Goal: Task Accomplishment & Management: Manage account settings

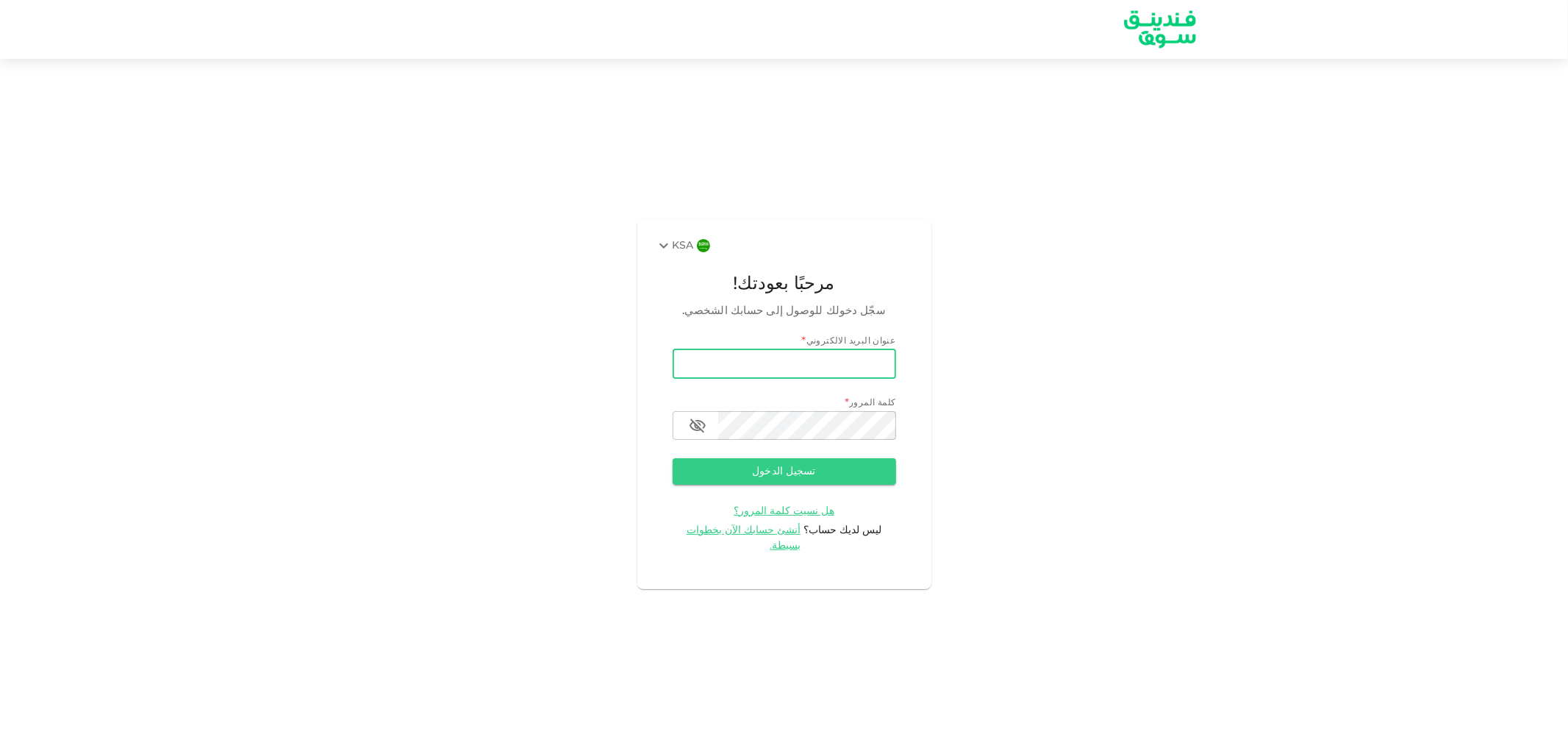
type input "[PERSON_NAME][EMAIL_ADDRESS][DOMAIN_NAME]"
click at [673, 458] on button "تسجيل الدخول" at bounding box center [784, 471] width 223 height 27
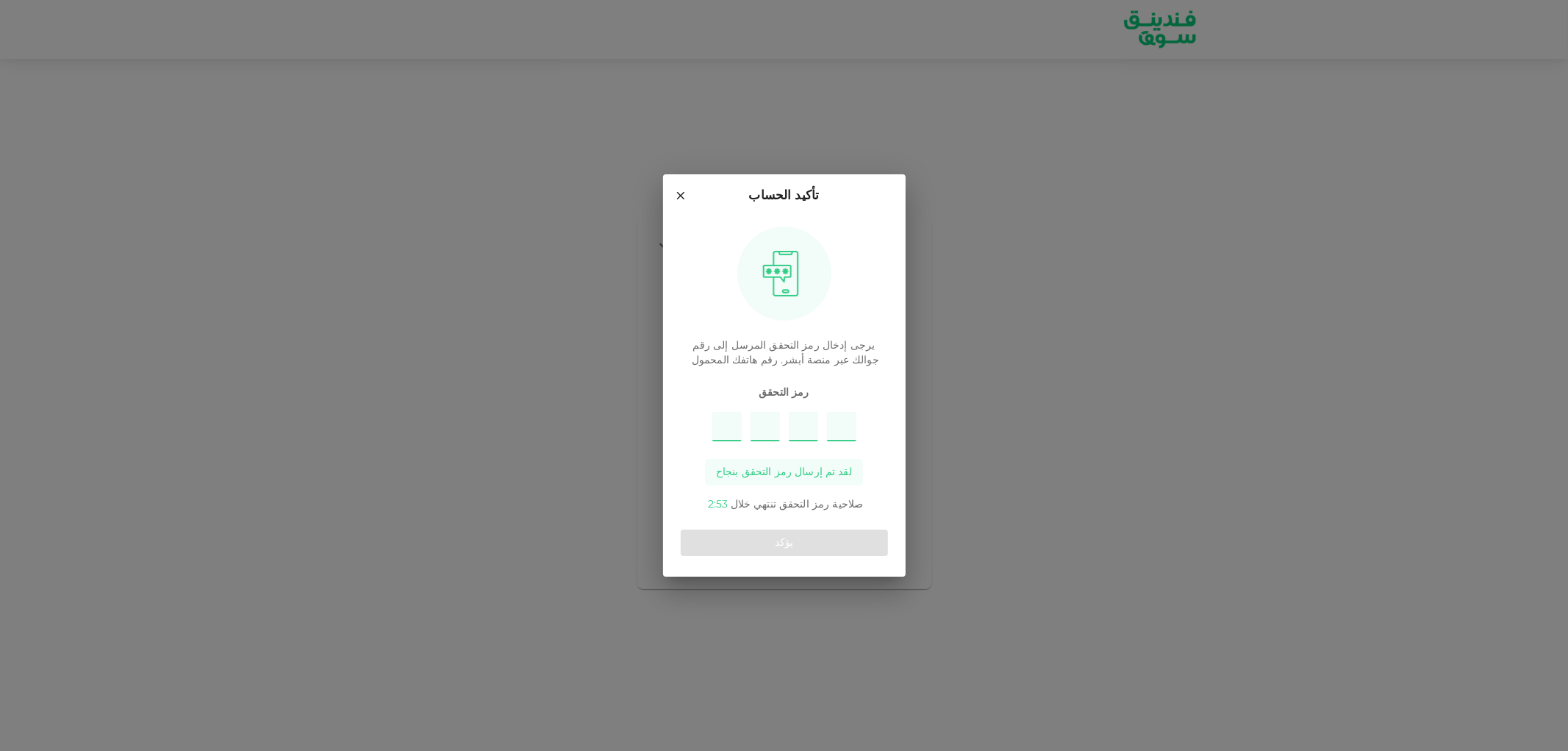
type input "3"
type input "2"
type input "5"
type input "4"
click at [766, 547] on button "يؤكد" at bounding box center [784, 543] width 207 height 27
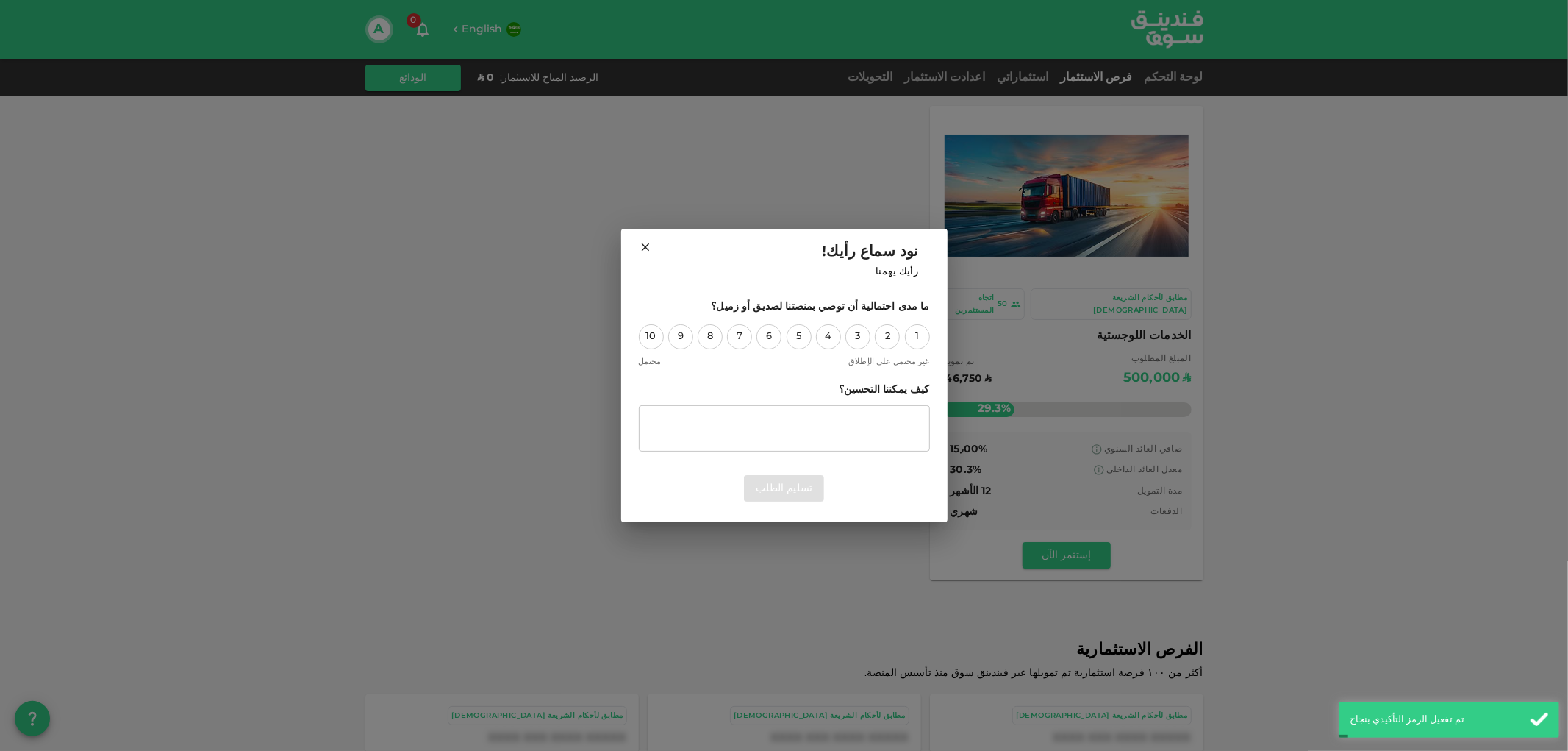
click at [644, 248] on icon at bounding box center [645, 247] width 8 height 8
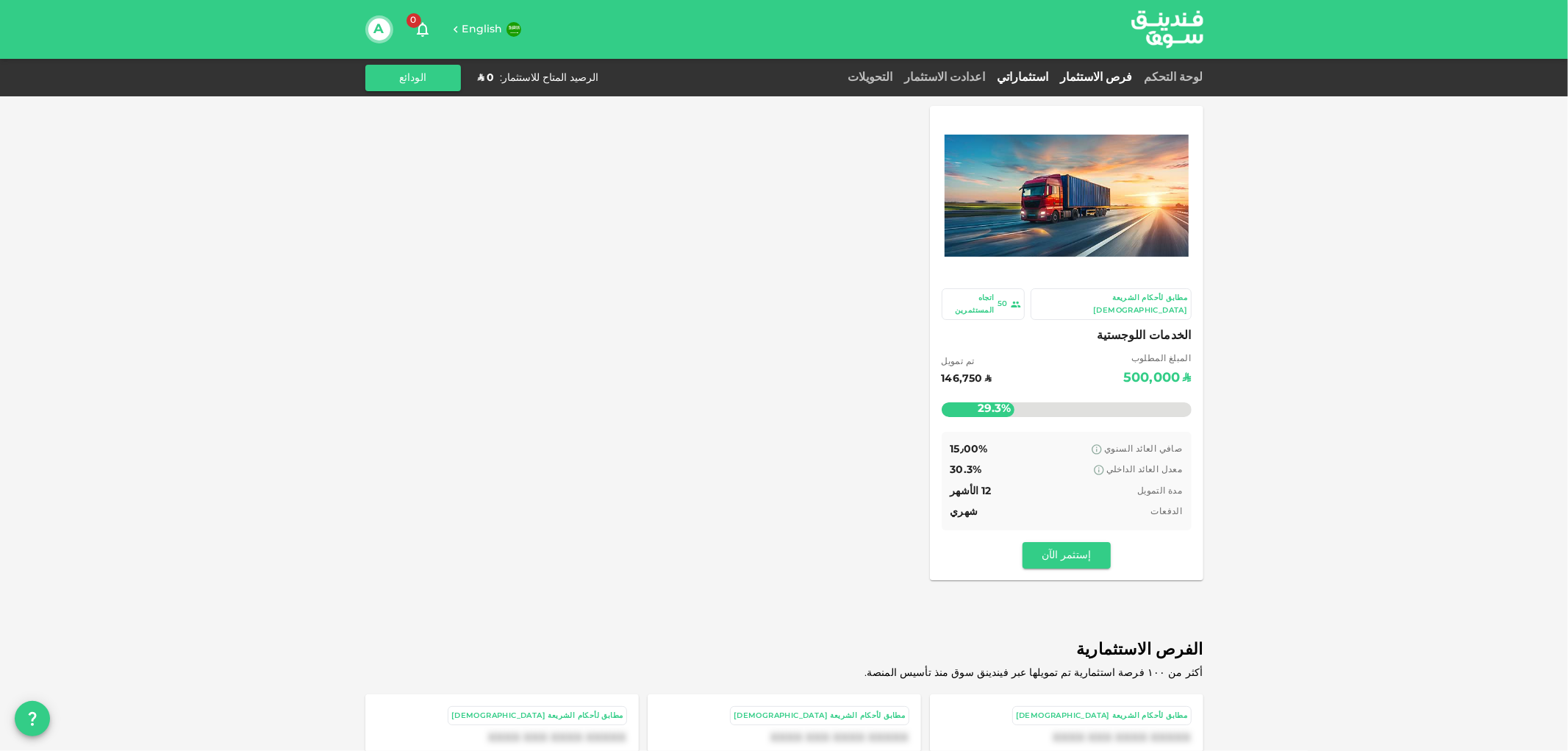
click at [1054, 80] on link "استثماراتي" at bounding box center [1023, 77] width 63 height 11
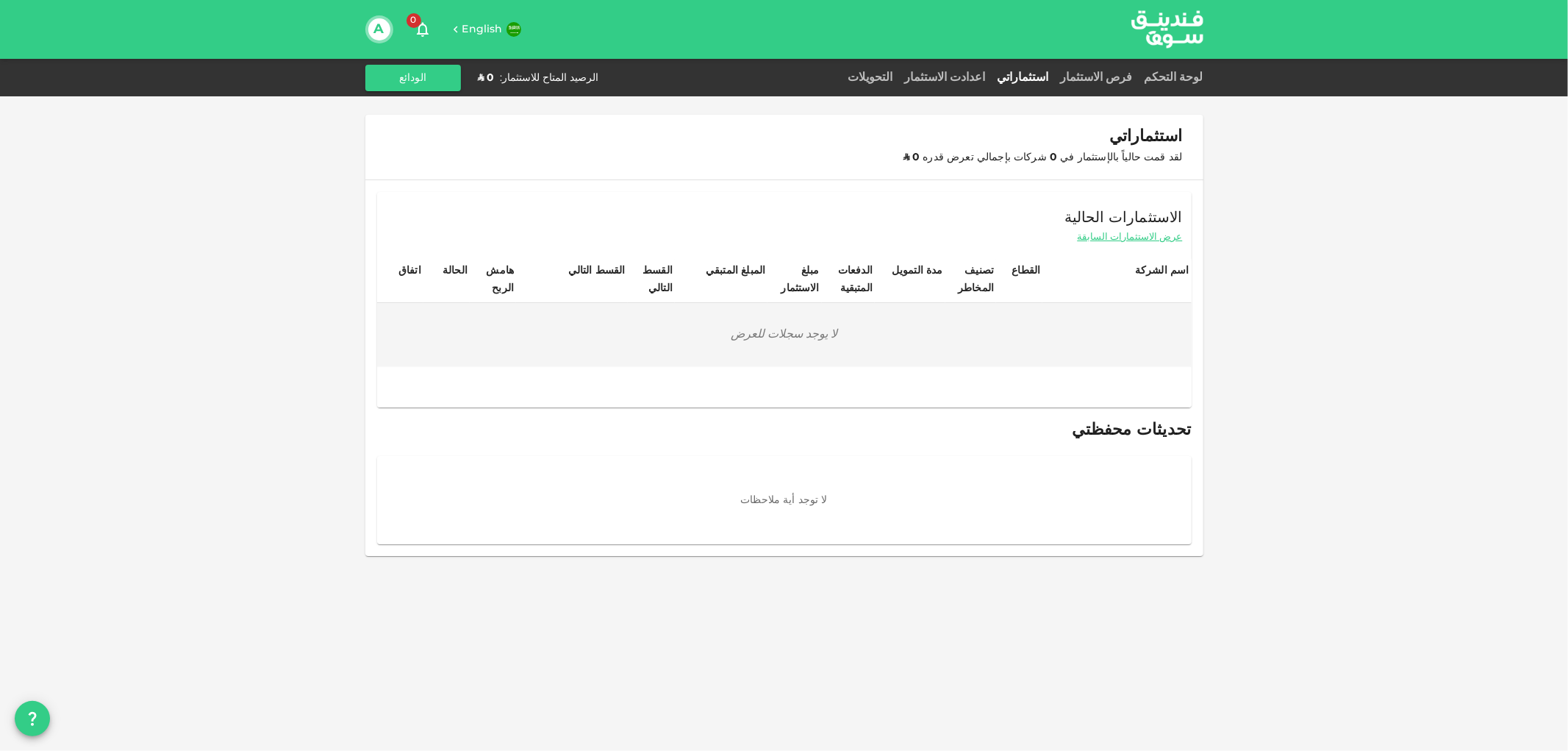
click at [1184, 83] on div "لوحة التحكم" at bounding box center [1171, 77] width 65 height 17
click at [1184, 78] on link "لوحة التحكم" at bounding box center [1171, 77] width 65 height 11
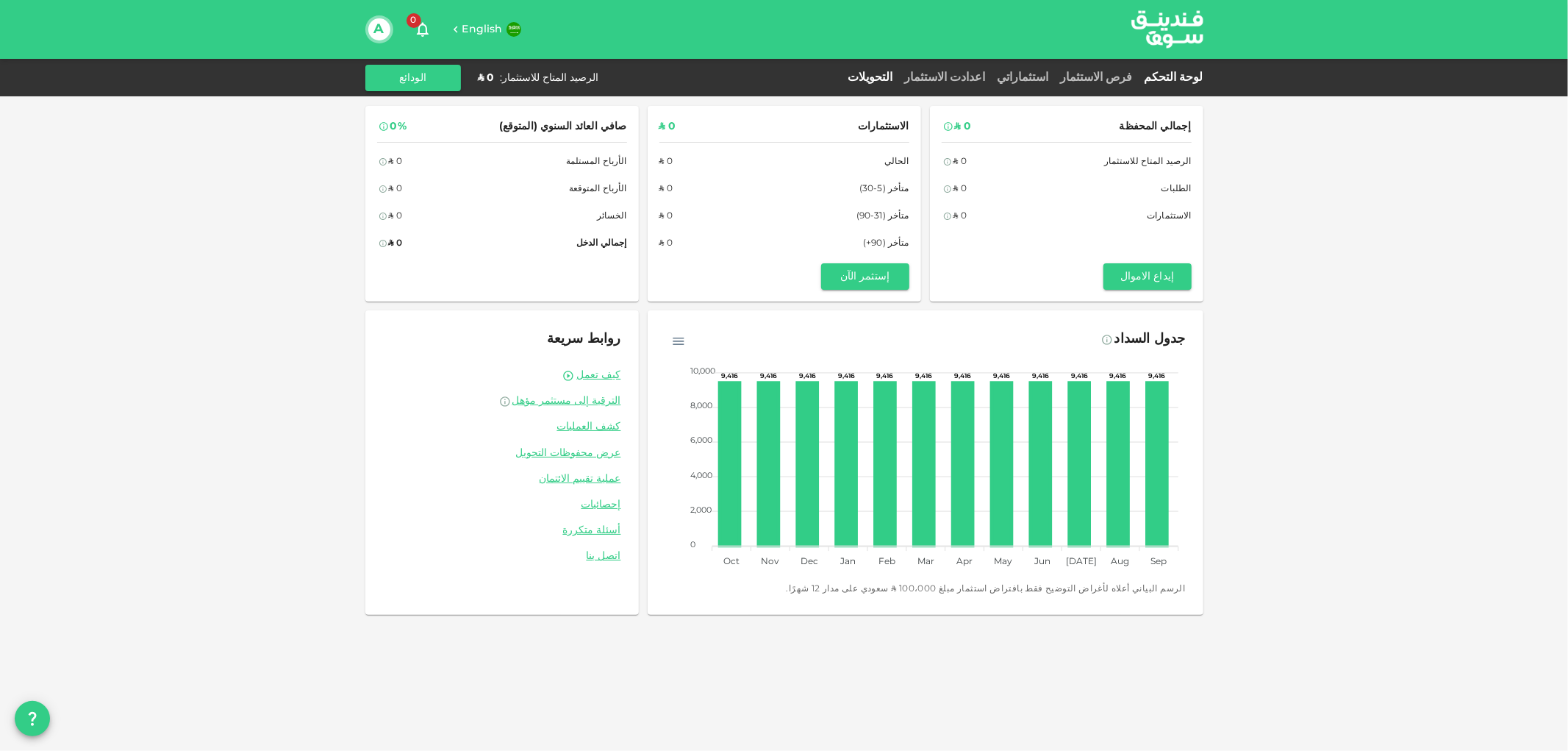
click at [898, 76] on link "التحويلات" at bounding box center [870, 77] width 56 height 11
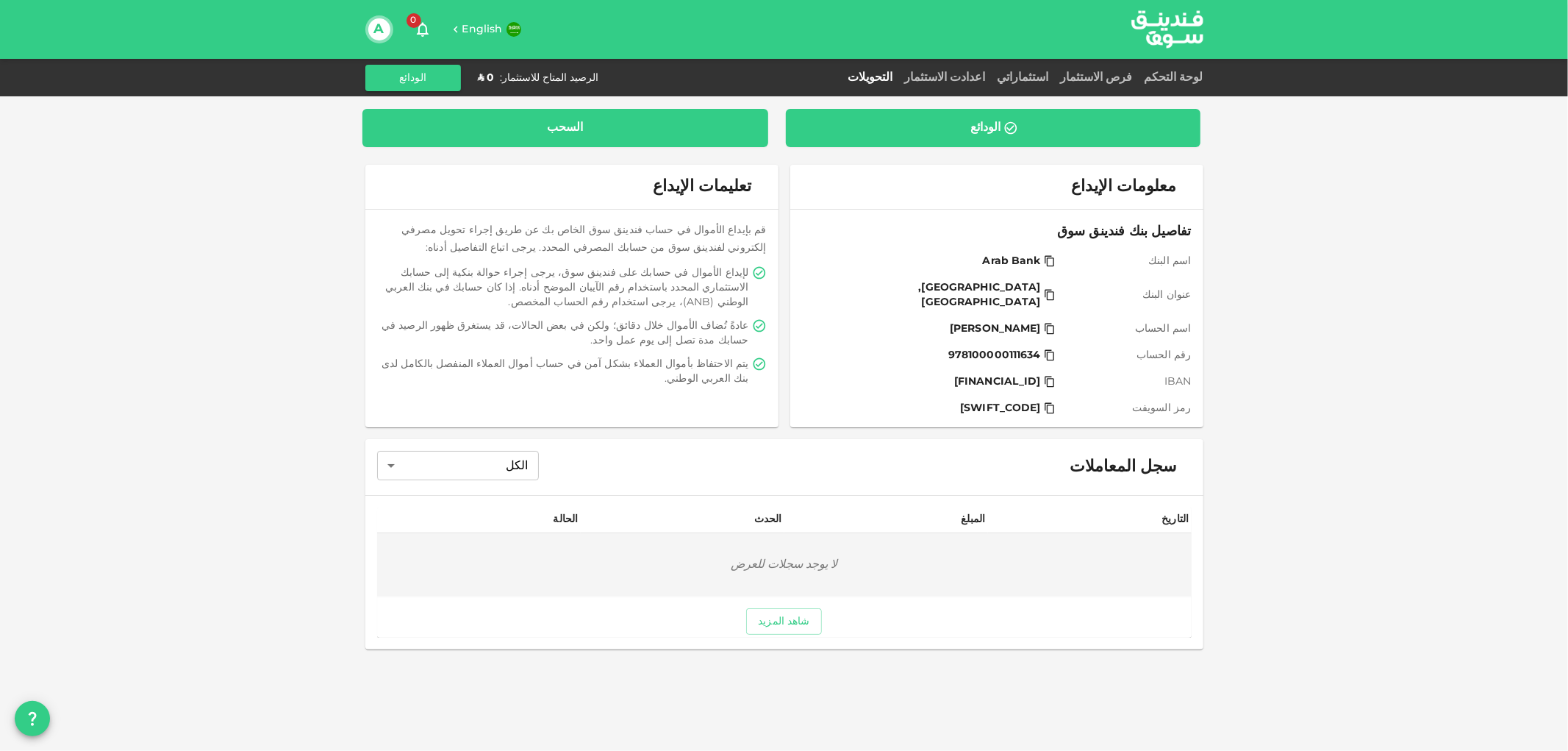
click at [584, 125] on div "السحب" at bounding box center [565, 128] width 382 height 15
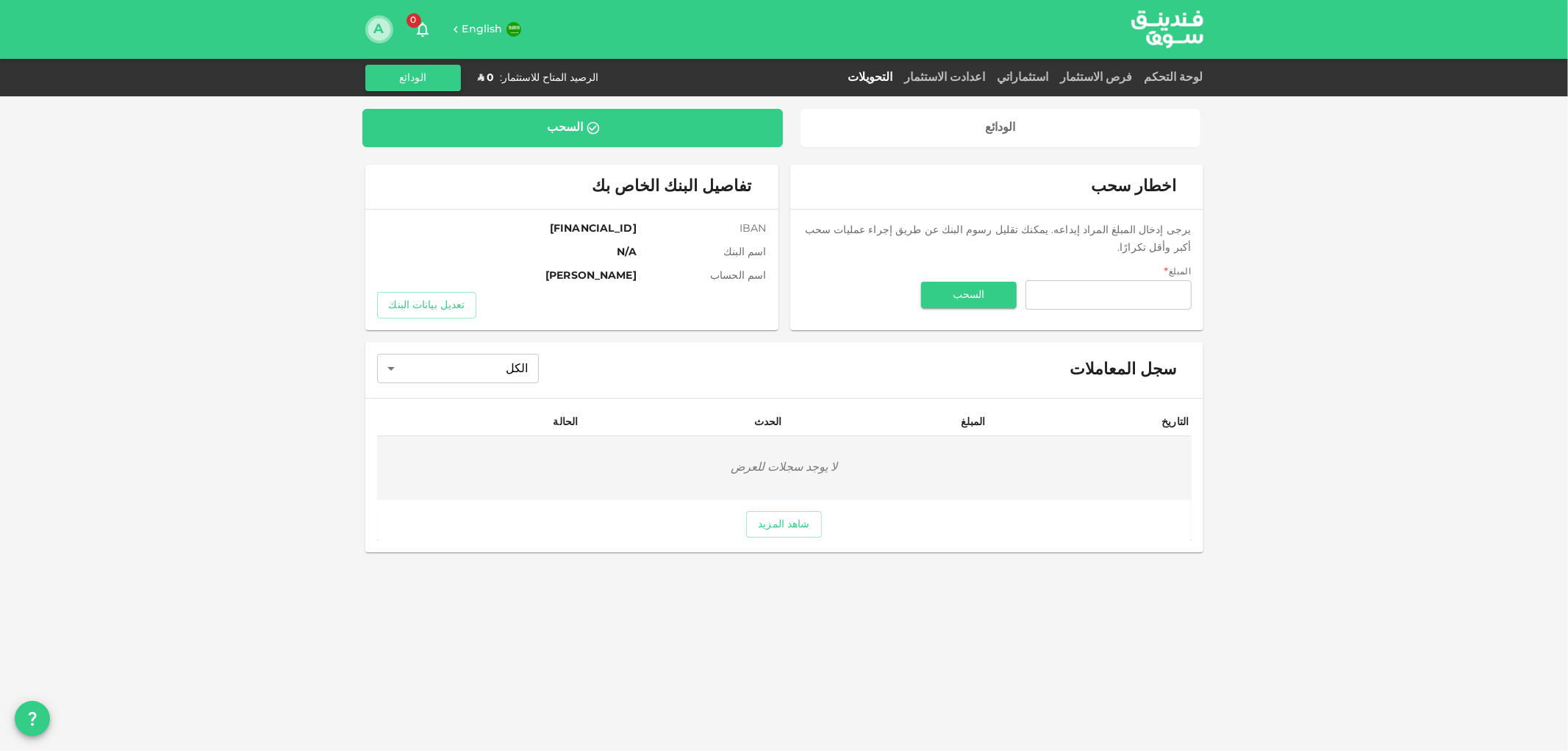
click at [378, 27] on button "A" at bounding box center [379, 29] width 22 height 22
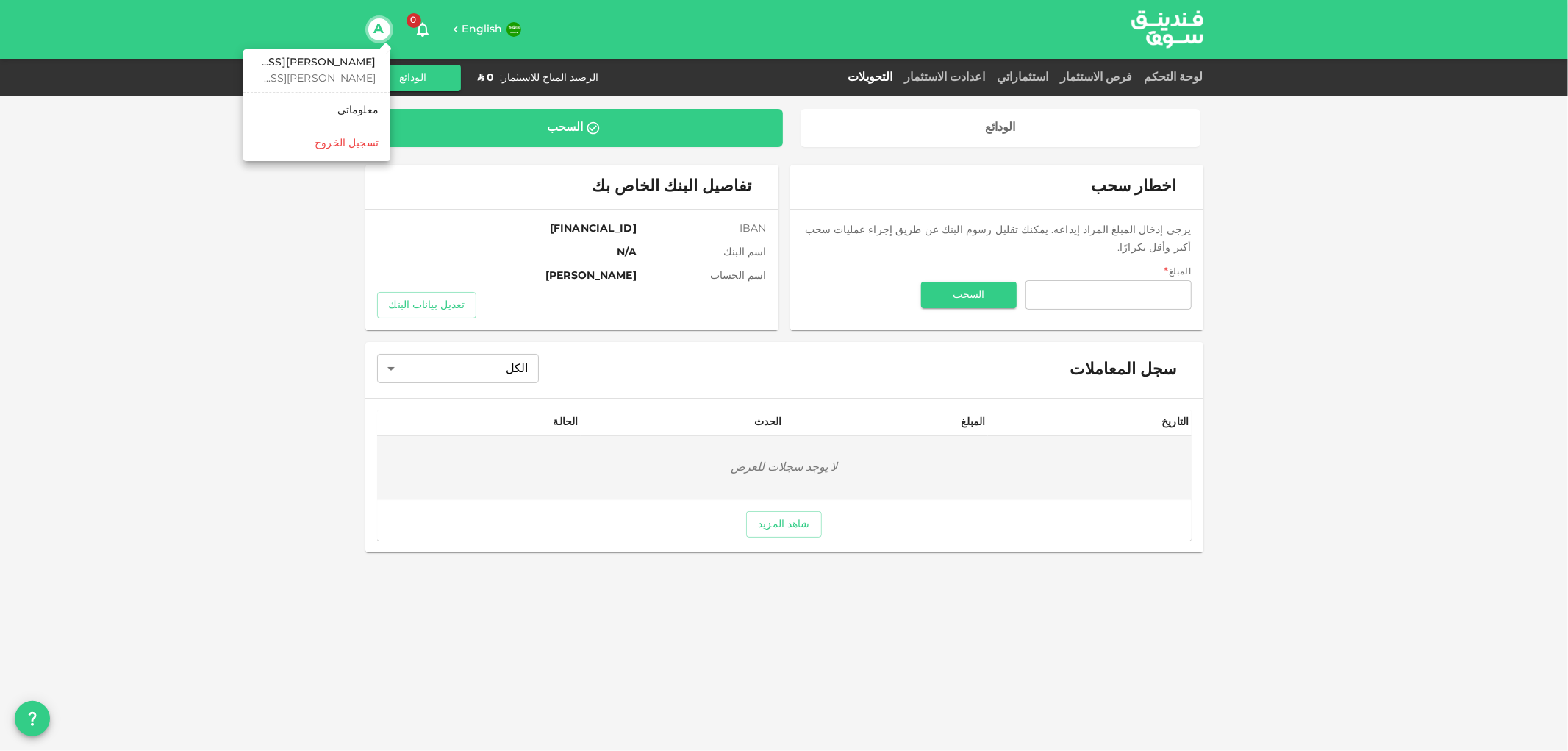
click at [1179, 77] on div at bounding box center [784, 375] width 1568 height 751
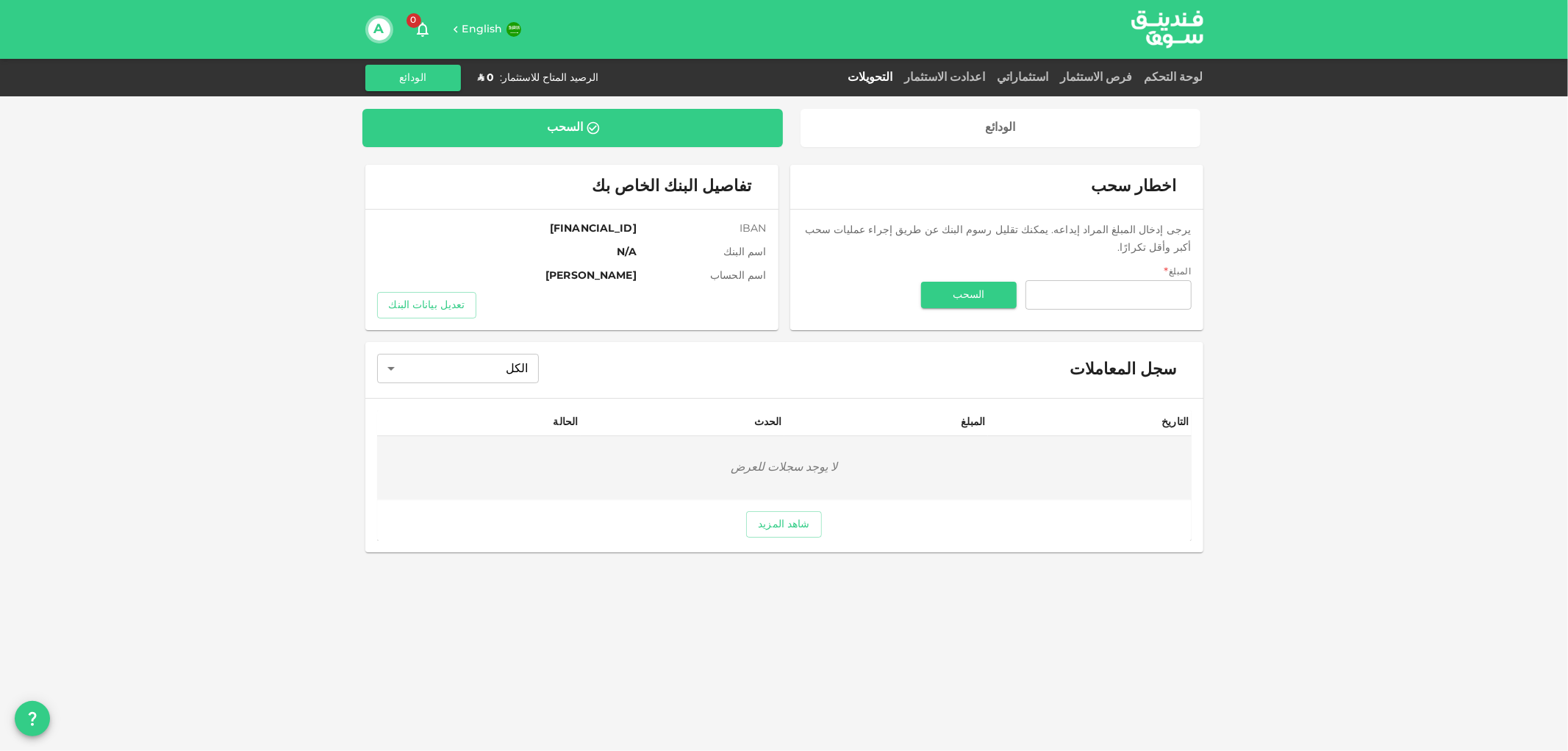
click at [1179, 77] on link "لوحة التحكم" at bounding box center [1171, 77] width 65 height 11
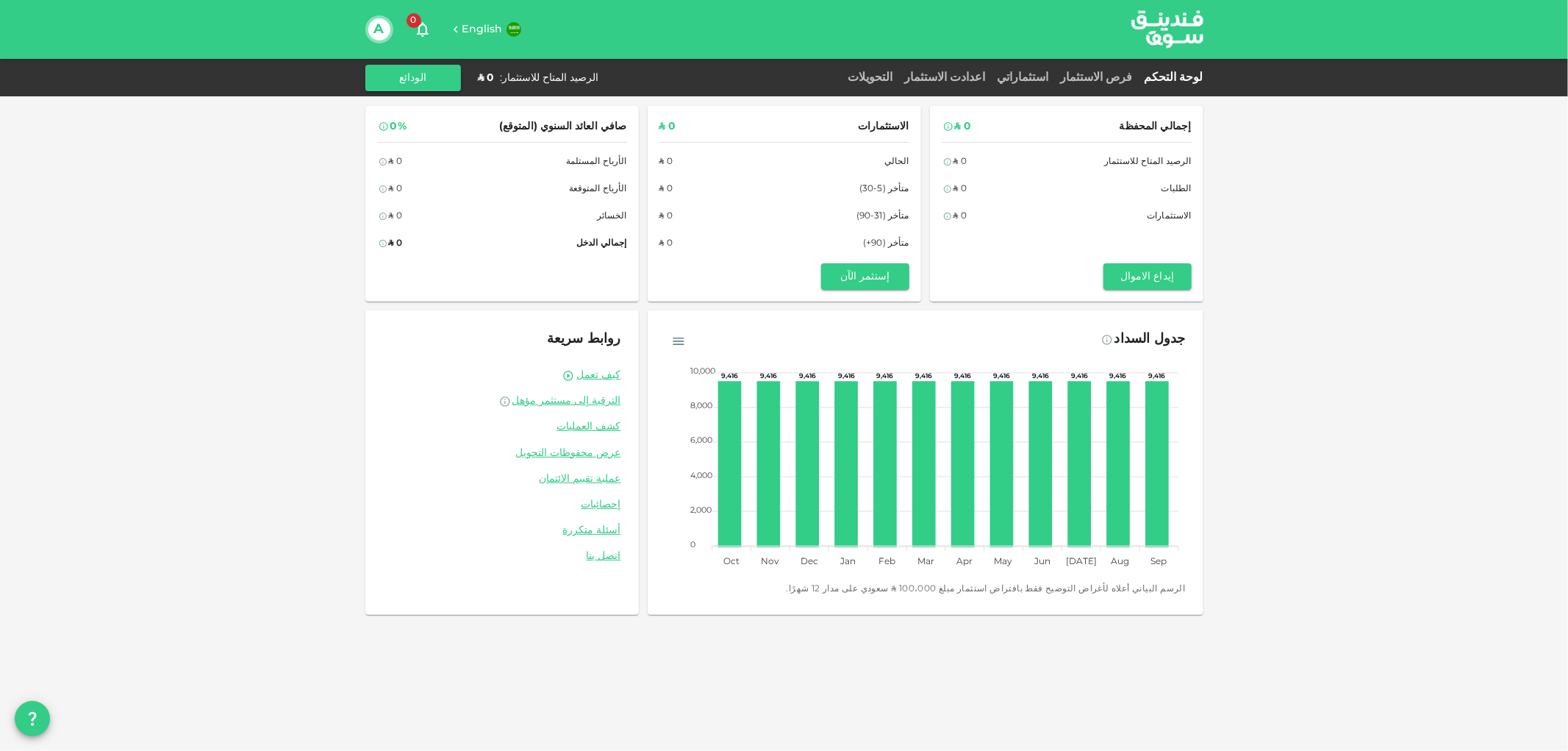
click at [512, 78] on div "الرصيد المتاح للاستثمار :" at bounding box center [549, 78] width 99 height 15
click at [372, 30] on button "A" at bounding box center [379, 29] width 22 height 22
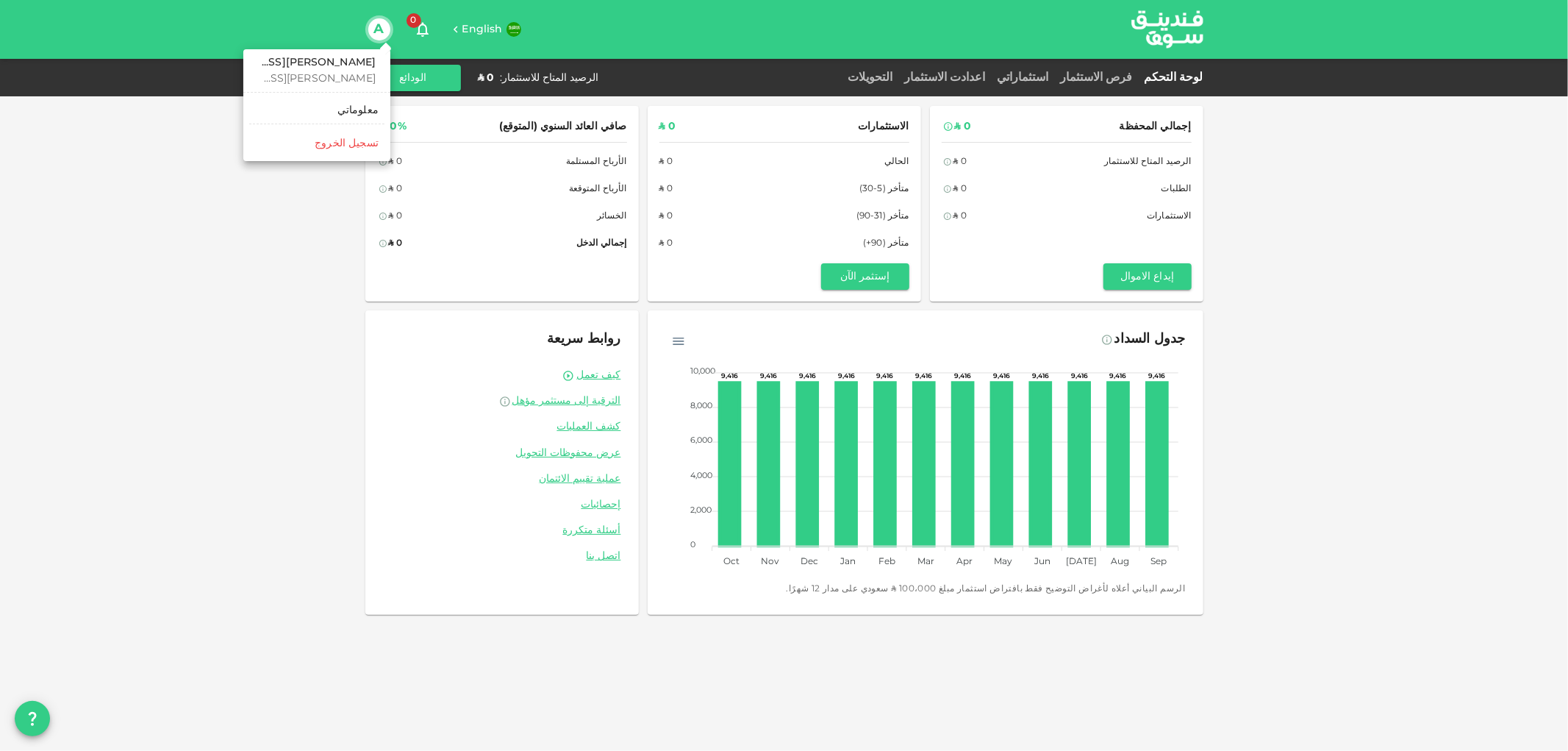
click at [358, 66] on h6 "[PERSON_NAME][EMAIL_ADDRESS][DOMAIN_NAME]" at bounding box center [317, 62] width 118 height 16
click at [354, 106] on div "معلوماتي" at bounding box center [358, 110] width 41 height 15
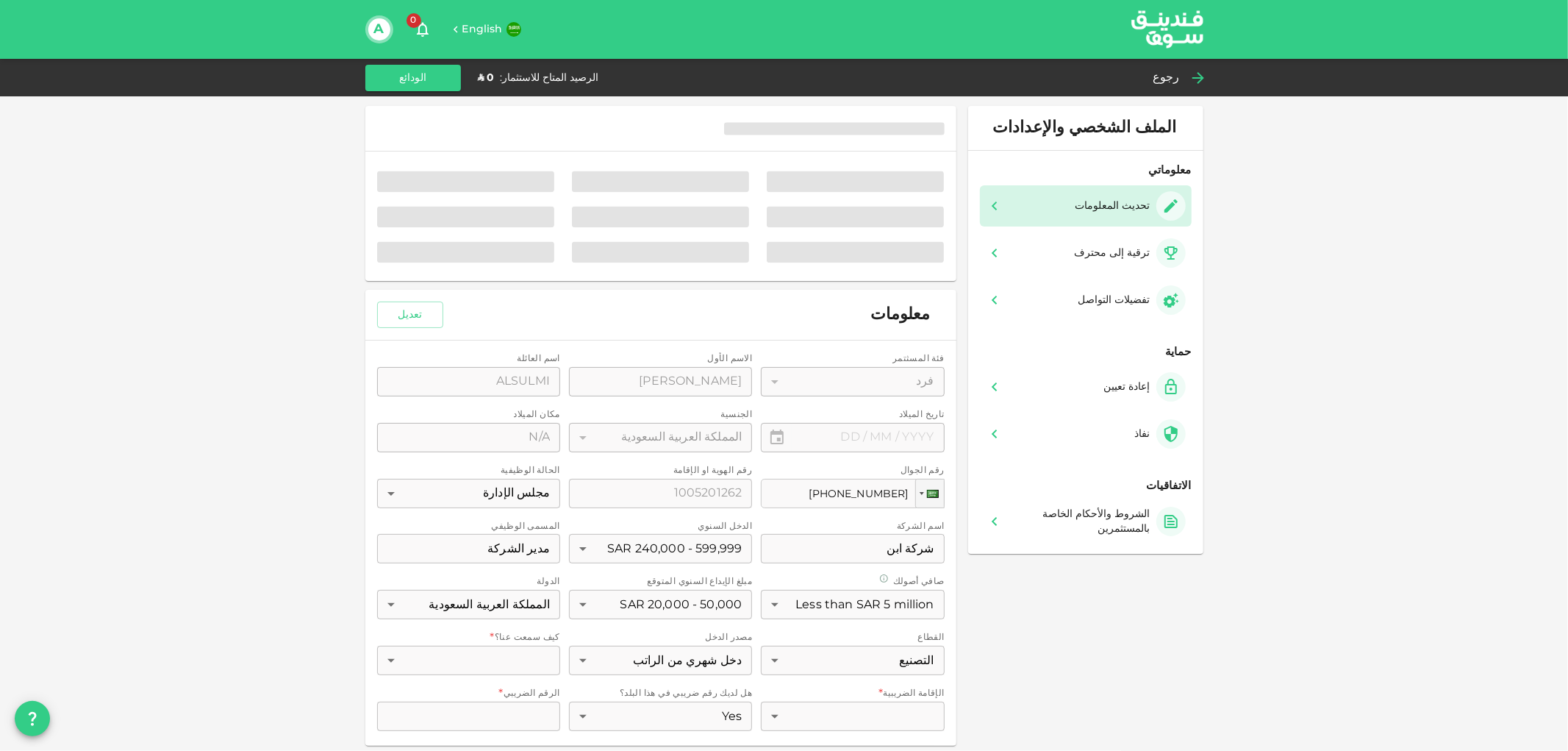
type input "⁦⁨[DATE]⁩⁩"
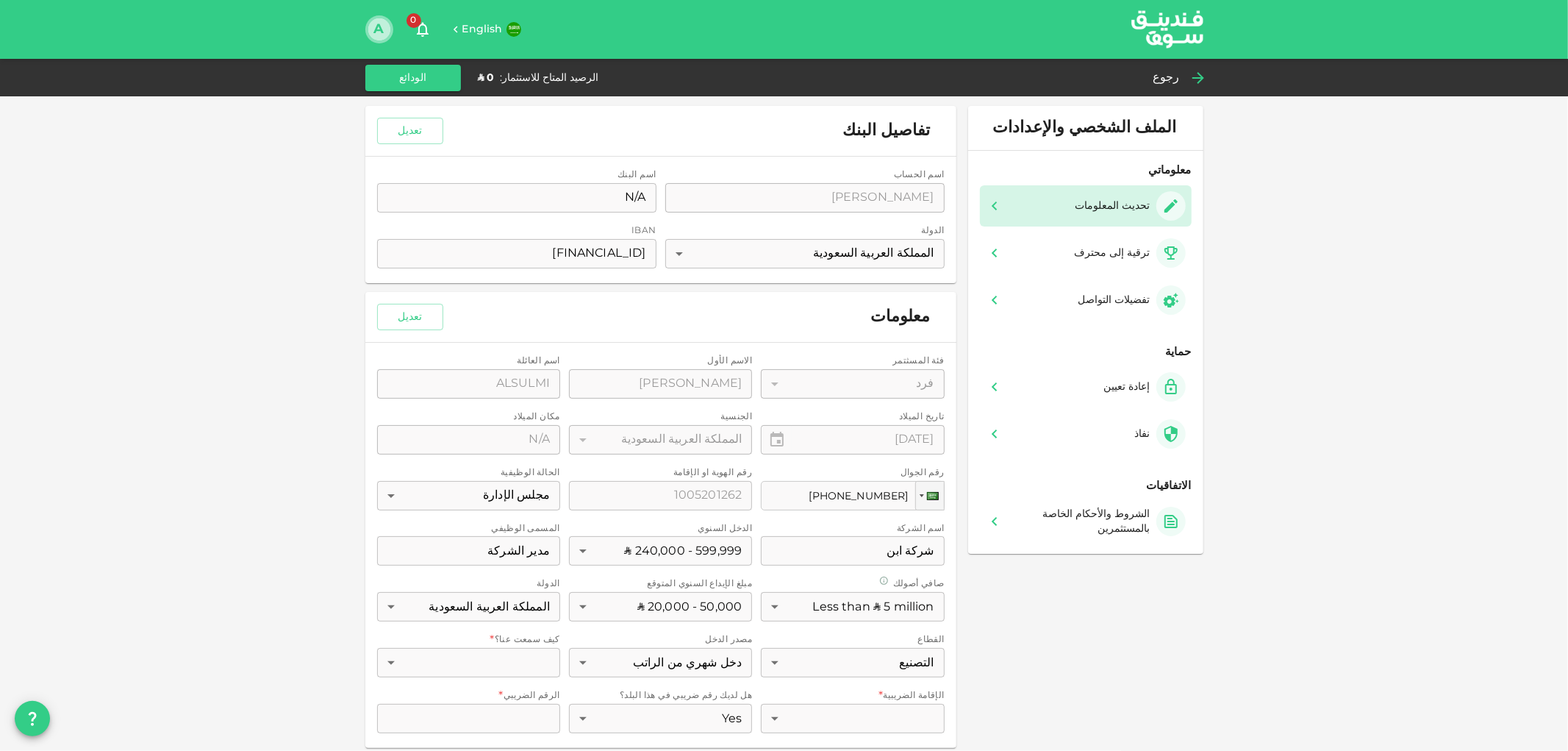
click at [386, 33] on button "A" at bounding box center [379, 29] width 22 height 22
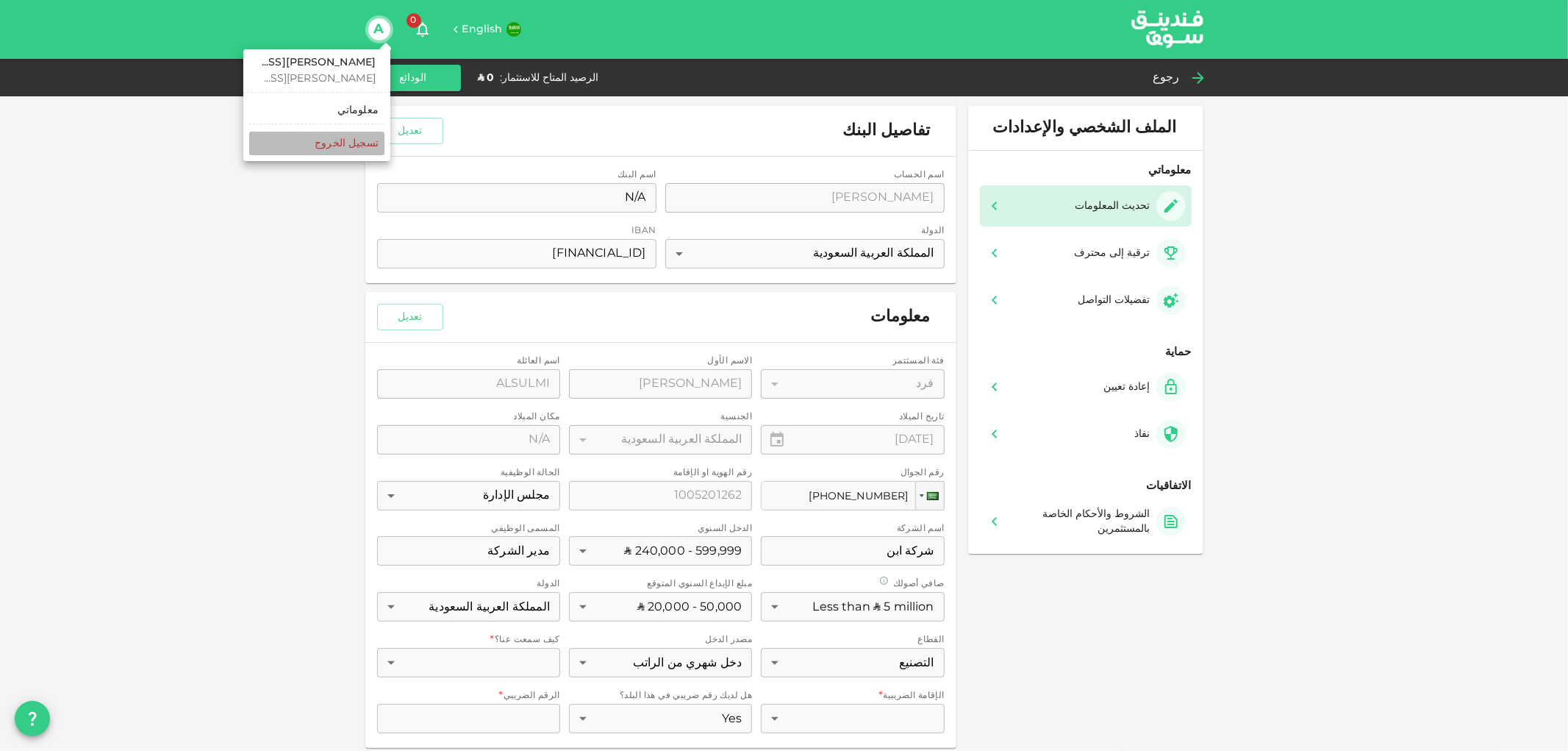
click at [361, 144] on div "‏تسجيل الخروج" at bounding box center [346, 144] width 64 height 15
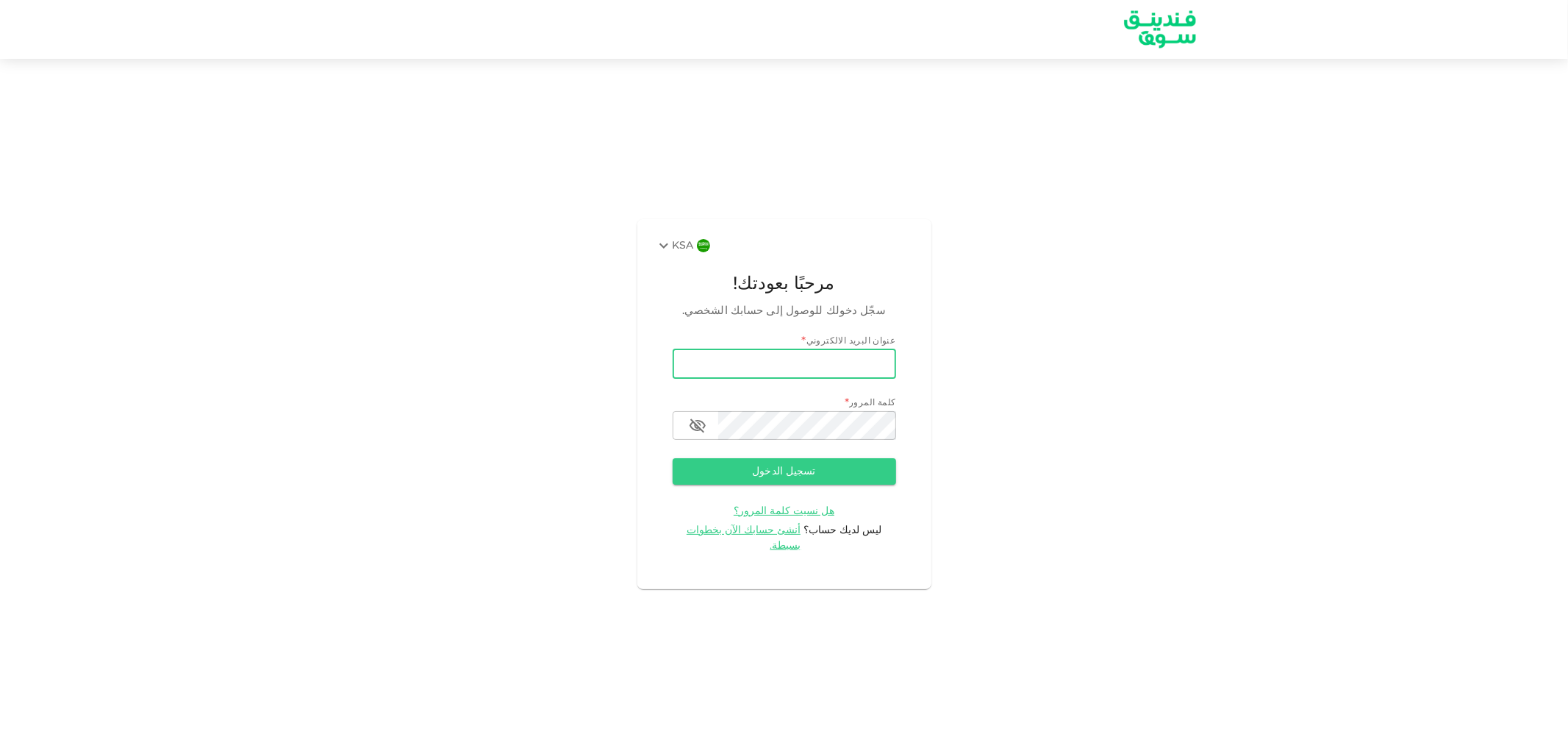
click at [791, 366] on input "email" at bounding box center [784, 363] width 223 height 29
type input "[PERSON_NAME][EMAIL_ADDRESS][DOMAIN_NAME]"
click at [855, 469] on button "تسجيل الدخول" at bounding box center [784, 471] width 223 height 27
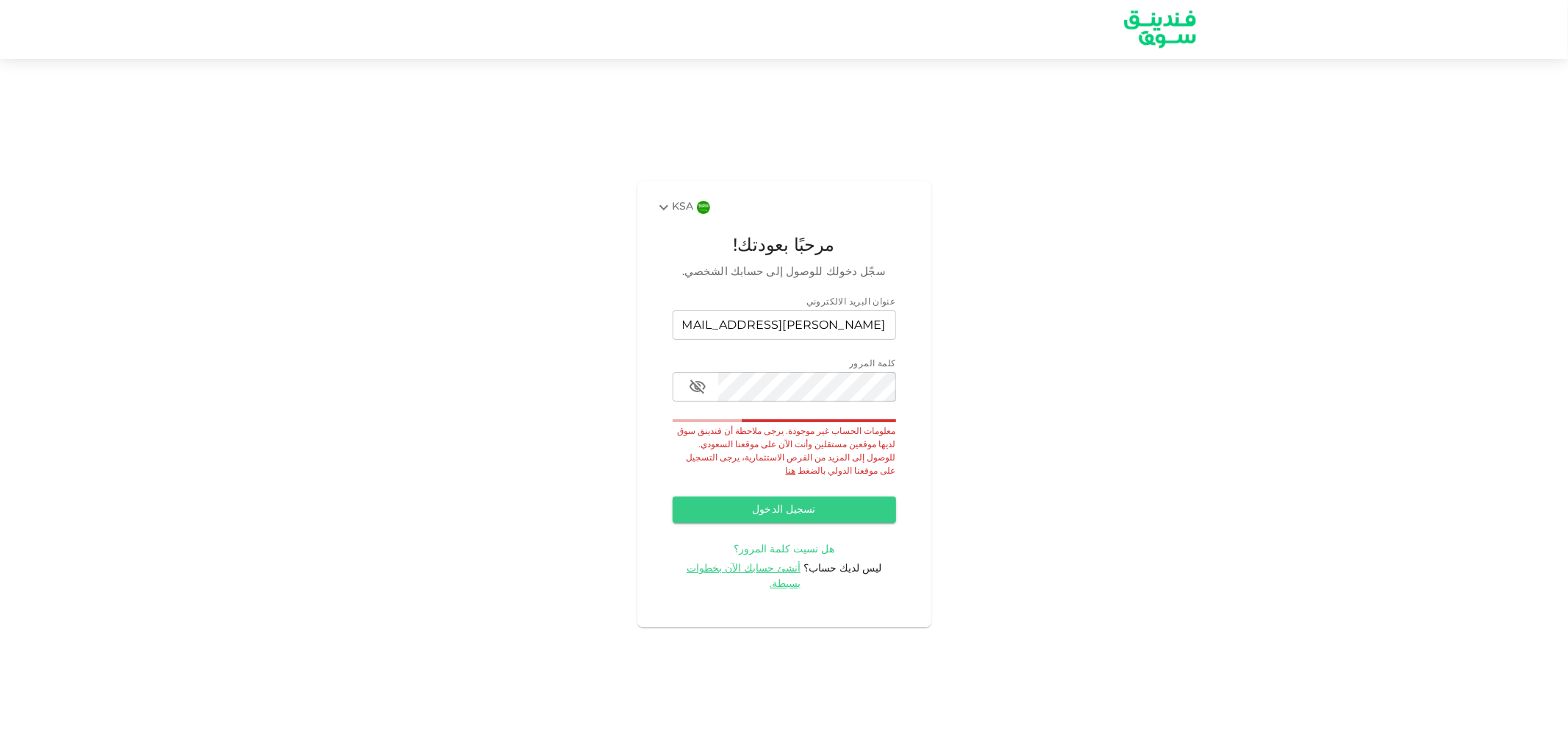
click at [790, 549] on span "هل نسيت كلمة المرور؟" at bounding box center [783, 549] width 100 height 10
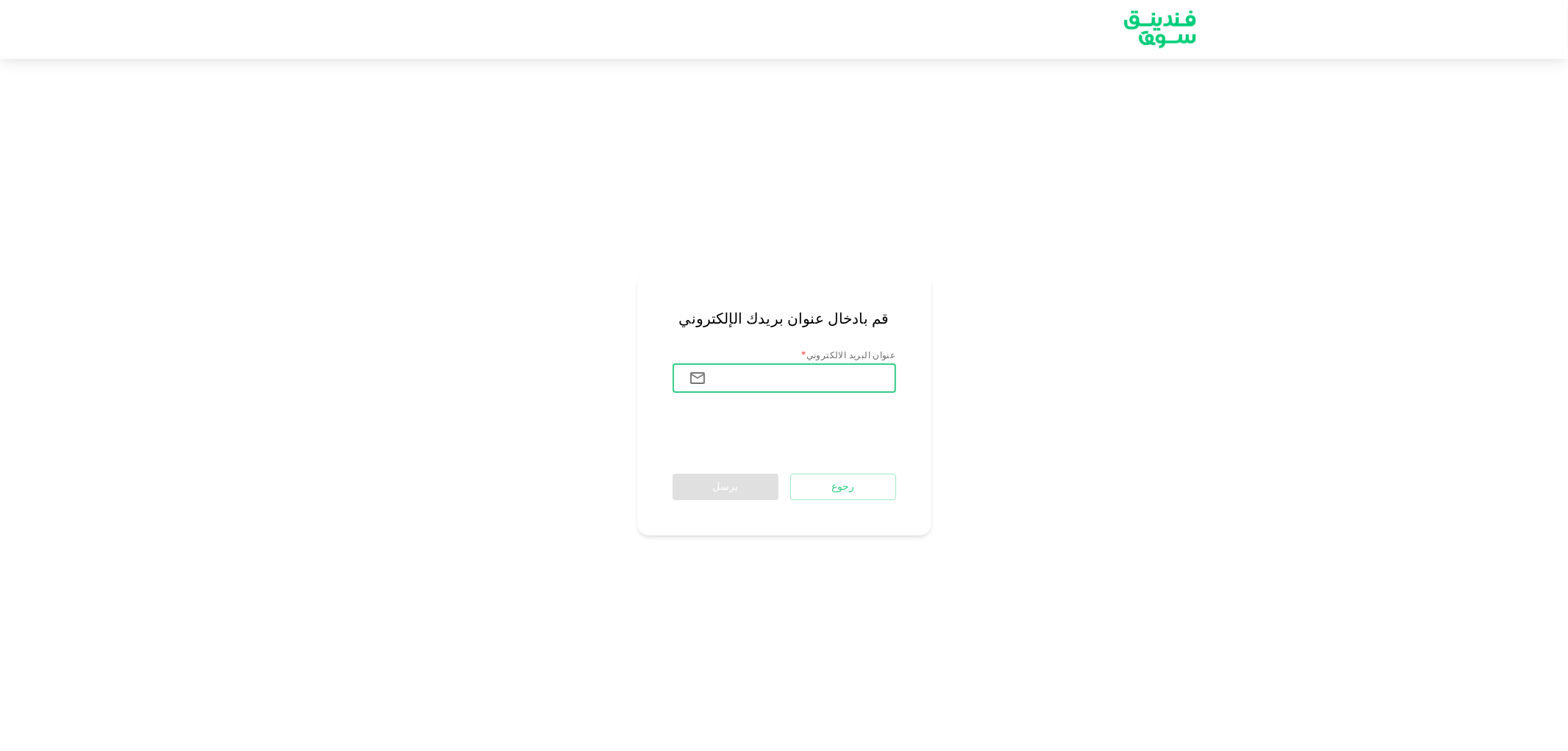
click at [802, 383] on input "عنوان البريد الالكتروني" at bounding box center [807, 378] width 178 height 29
type input "[PERSON_NAME][EMAIL_ADDRESS][DOMAIN_NAME]"
click at [718, 486] on button "يرسل" at bounding box center [726, 487] width 106 height 27
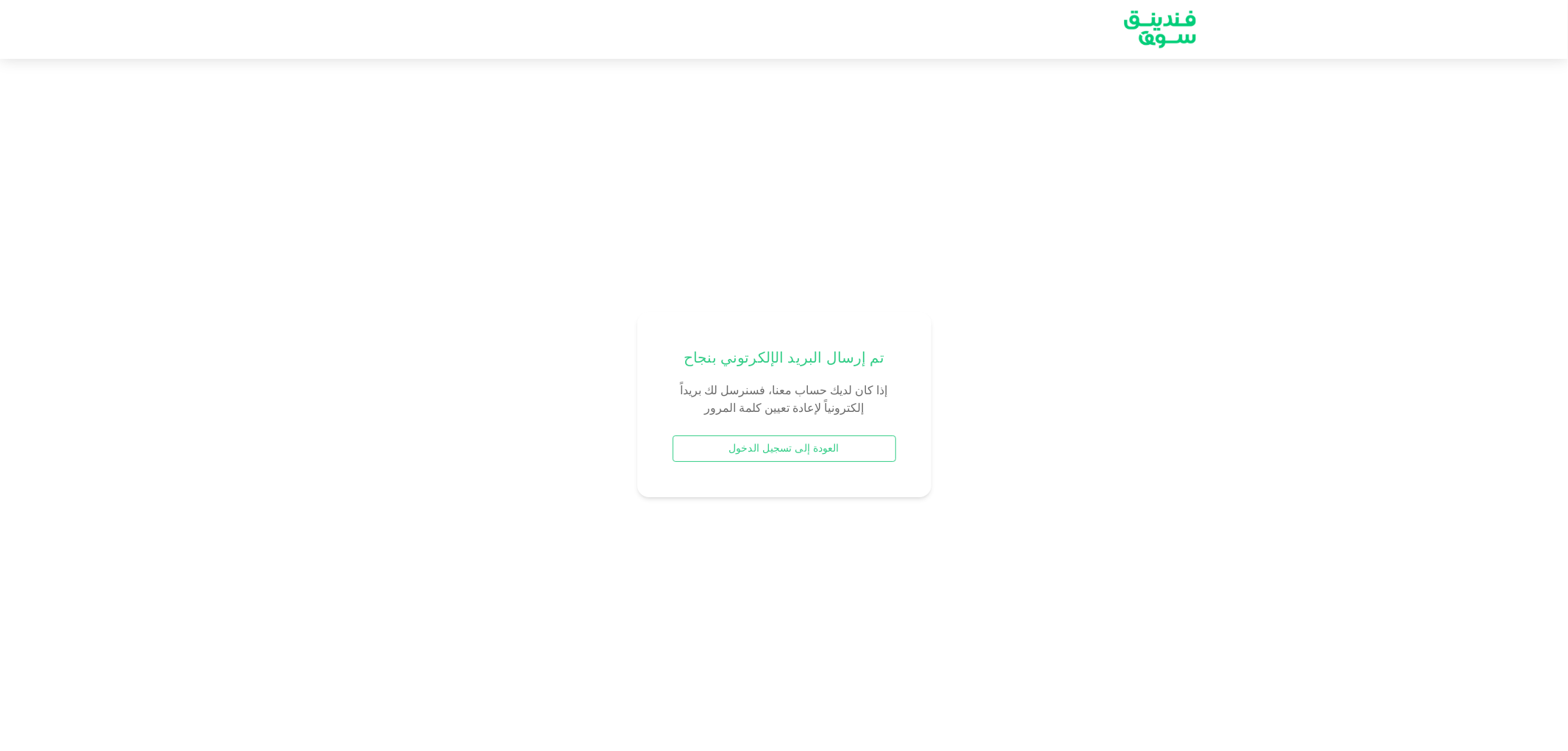
click at [811, 448] on button "العودة إلى تسجيل الدخول" at bounding box center [784, 448] width 223 height 27
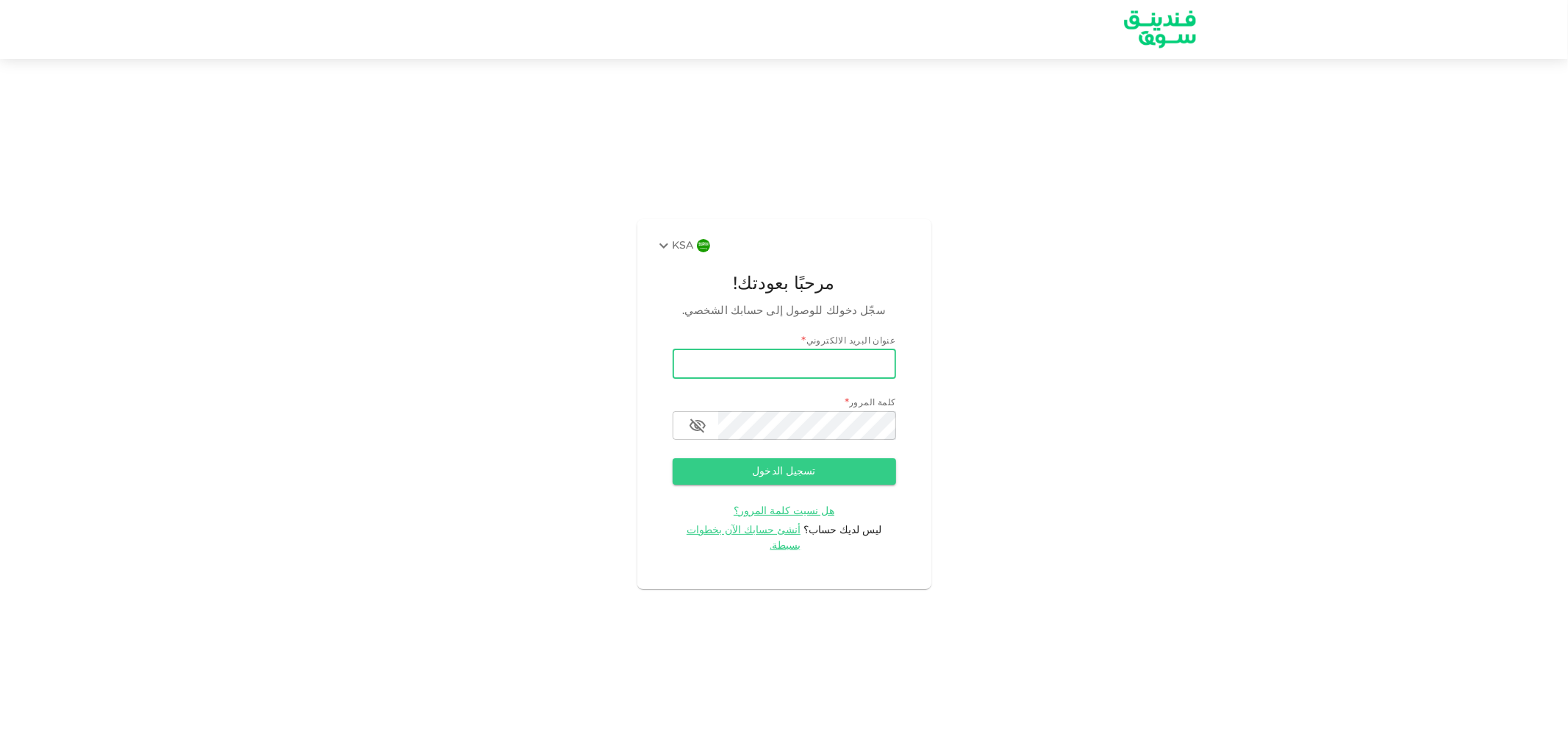
click at [839, 370] on input "email" at bounding box center [784, 363] width 223 height 29
type input "[PERSON_NAME][EMAIL_ADDRESS][DOMAIN_NAME]"
click at [796, 369] on input "[PERSON_NAME][EMAIL_ADDRESS][DOMAIN_NAME]" at bounding box center [784, 363] width 223 height 29
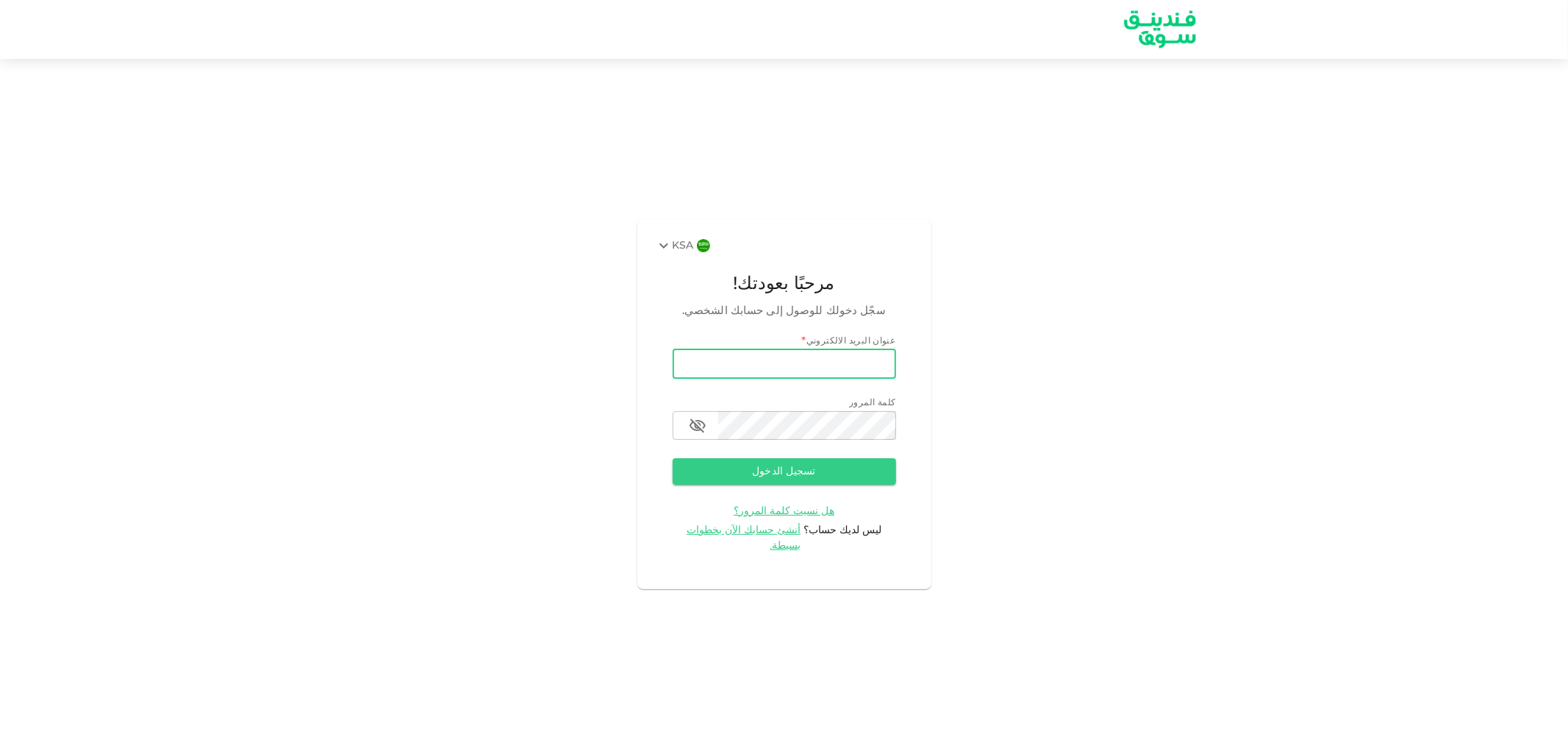
click at [796, 369] on input "email" at bounding box center [784, 363] width 223 height 29
type input "[PERSON_NAME][EMAIL_ADDRESS][DOMAIN_NAME]"
click at [821, 485] on button "تسجيل الدخول" at bounding box center [784, 471] width 223 height 27
click at [699, 429] on icon "button" at bounding box center [697, 425] width 17 height 17
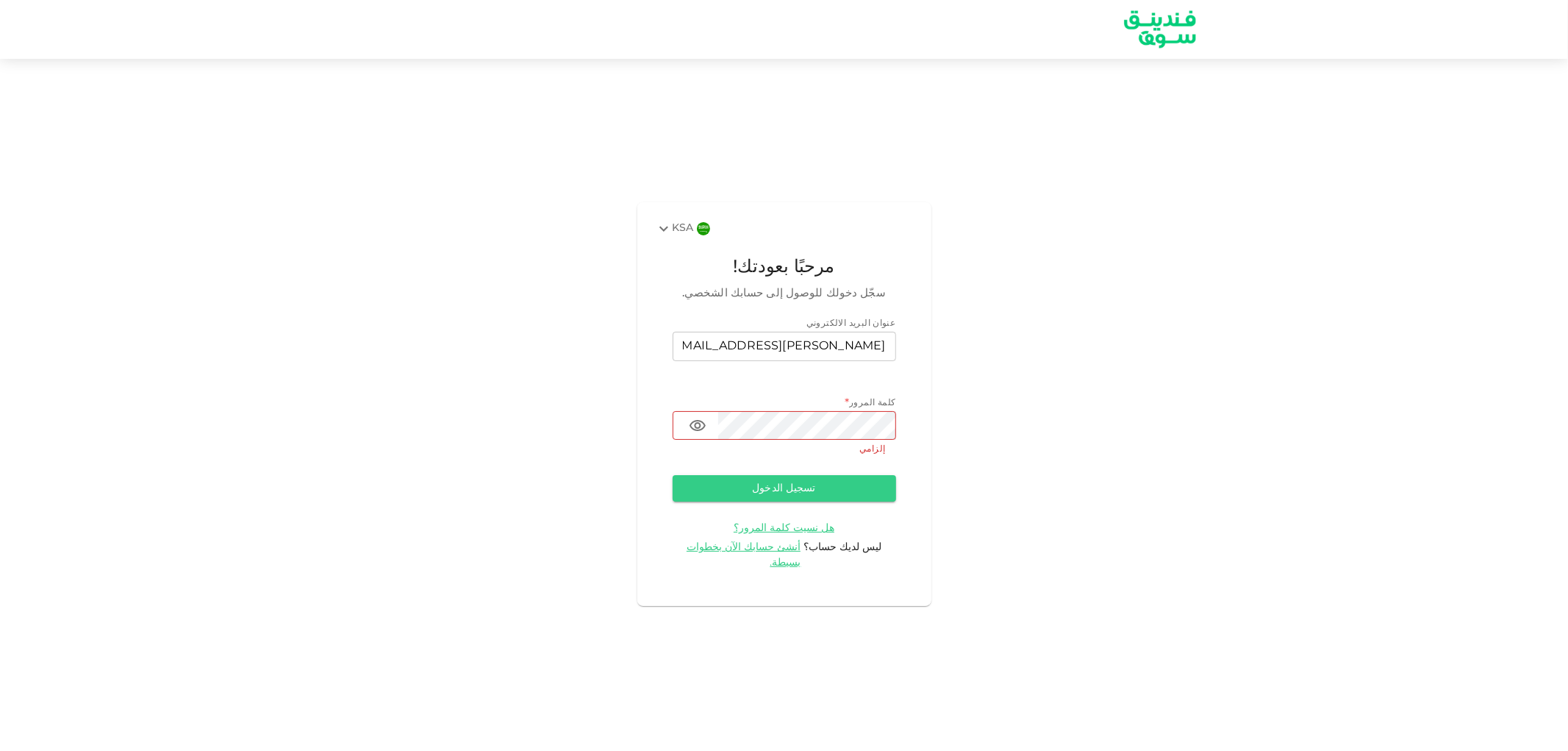
click at [1025, 422] on div "KSA مرحبًا بعودتك! سجّل دخولك للوصول إلى حسابك الشخصي. عنوان البريد الالكتروني …" at bounding box center [784, 403] width 1568 height 655
click at [789, 533] on span "هل نسيت كلمة المرور؟" at bounding box center [783, 528] width 100 height 10
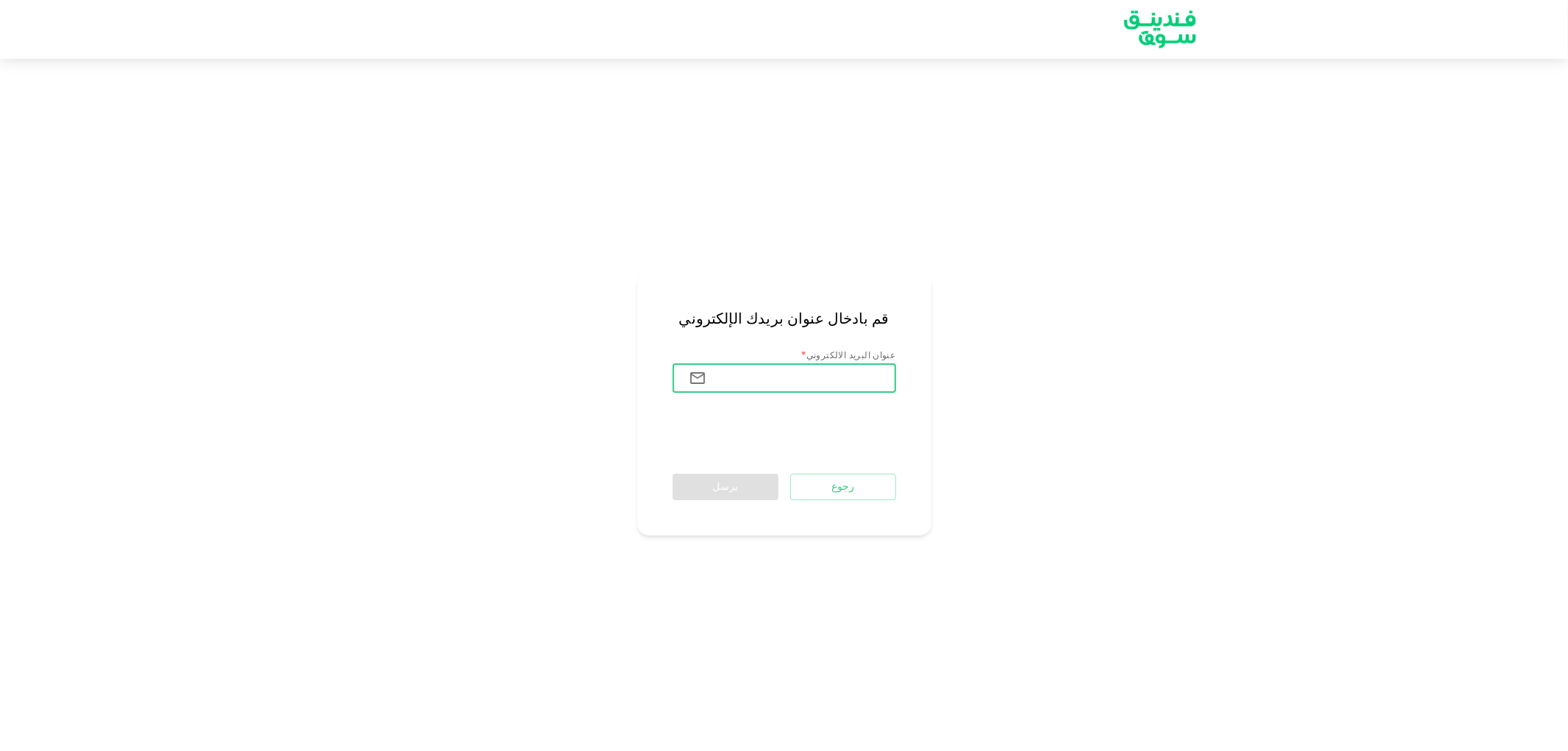
click at [833, 383] on input "عنوان البريد الالكتروني" at bounding box center [807, 378] width 178 height 29
type input "[PERSON_NAME][EMAIL_ADDRESS][DOMAIN_NAME]"
click at [739, 487] on button "يرسل" at bounding box center [726, 487] width 106 height 27
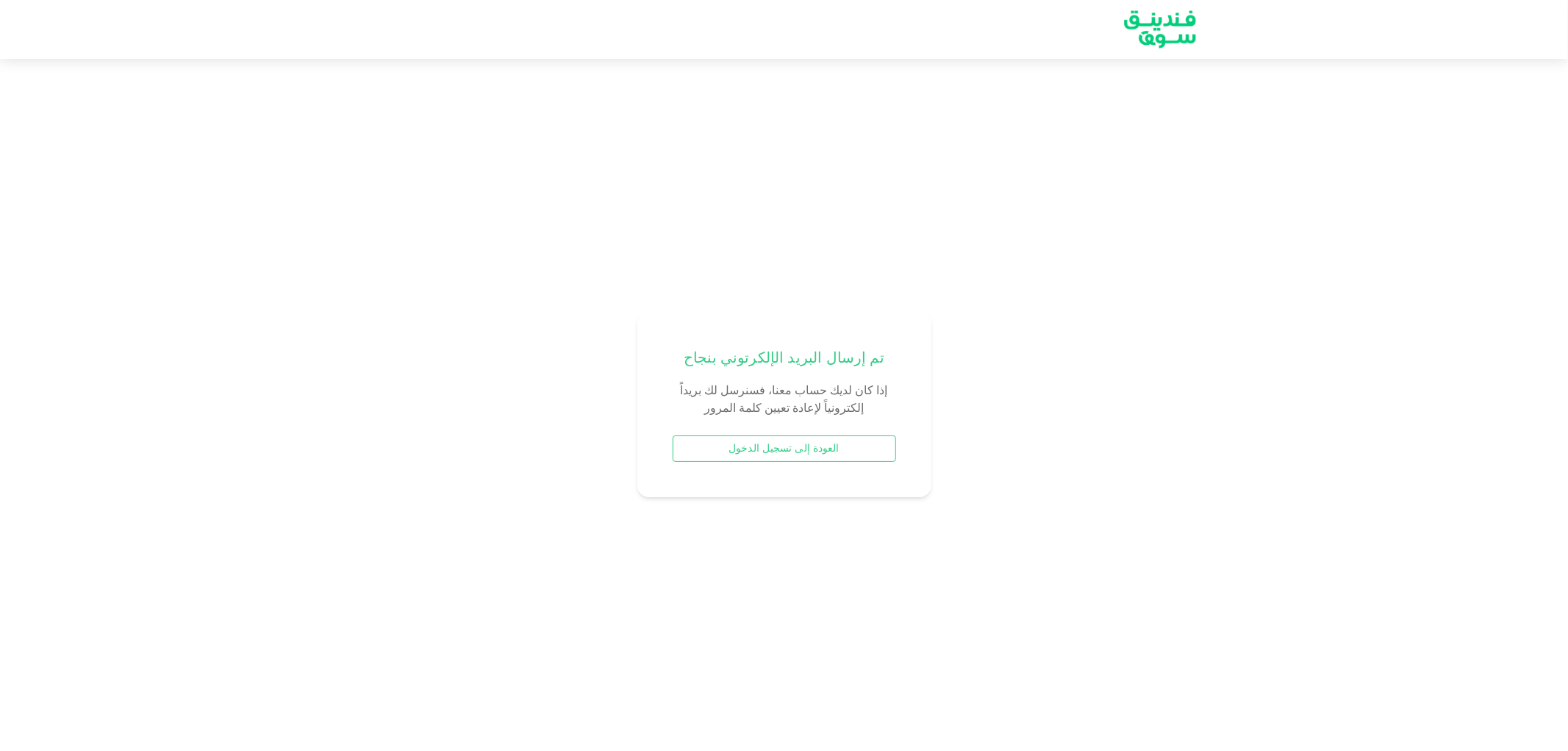
click at [804, 454] on button "العودة إلى تسجيل الدخول" at bounding box center [784, 448] width 223 height 27
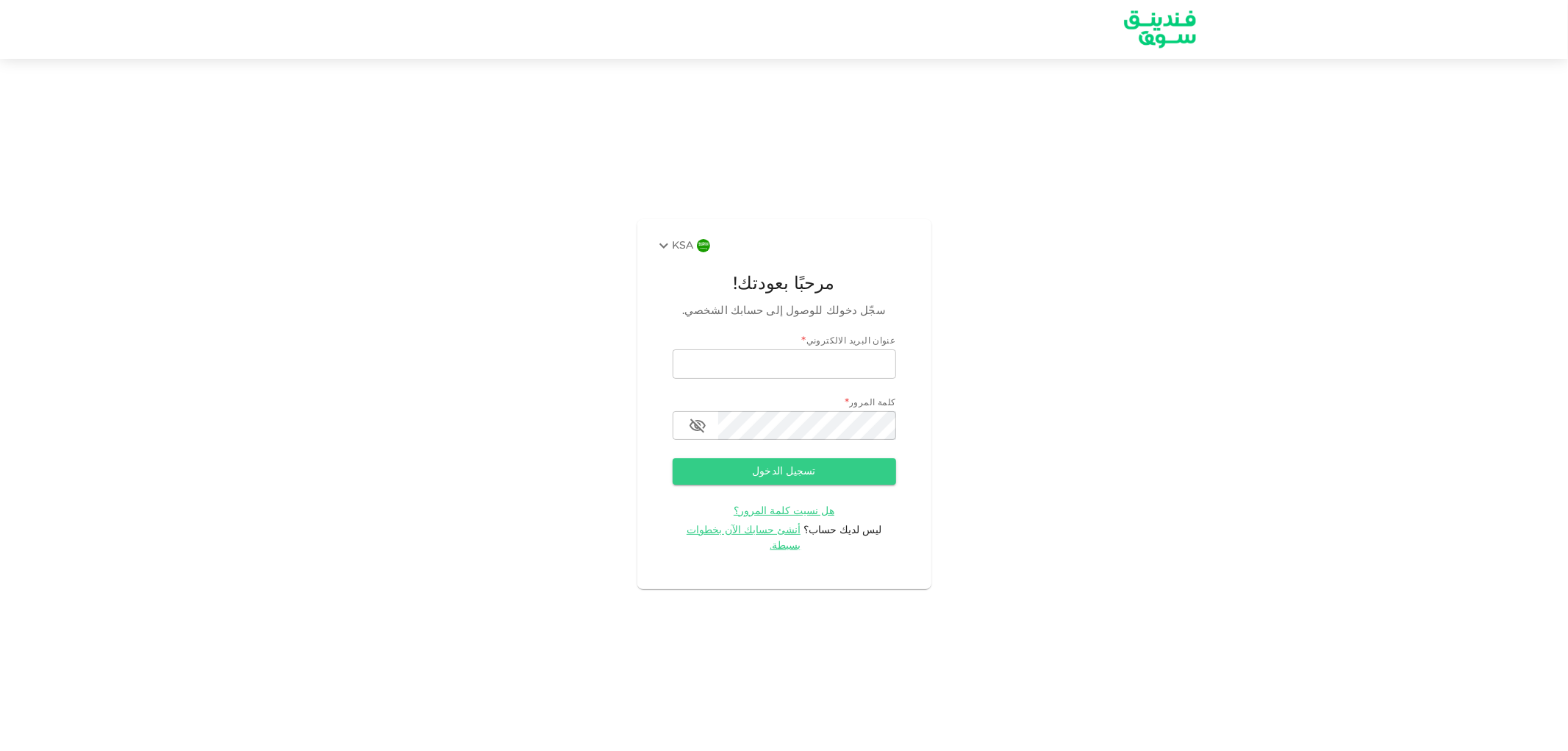
type input "[PERSON_NAME][EMAIL_ADDRESS][DOMAIN_NAME]"
click at [802, 378] on input "[PERSON_NAME][EMAIL_ADDRESS][DOMAIN_NAME]" at bounding box center [784, 363] width 223 height 29
click at [802, 378] on input "email" at bounding box center [784, 363] width 223 height 29
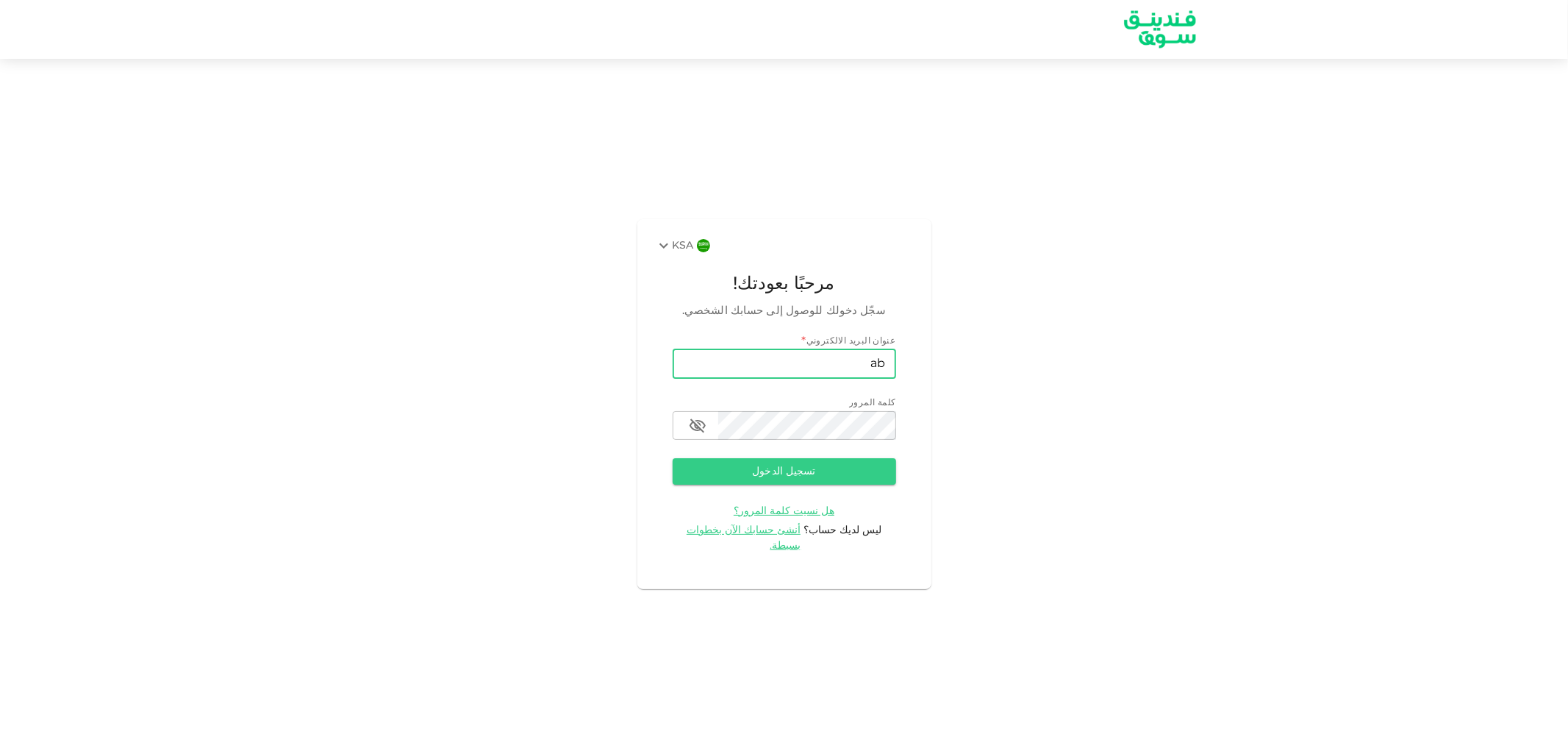
type input "[PERSON_NAME][EMAIL_ADDRESS][DOMAIN_NAME]"
click at [840, 480] on button "تسجيل الدخول" at bounding box center [784, 471] width 223 height 27
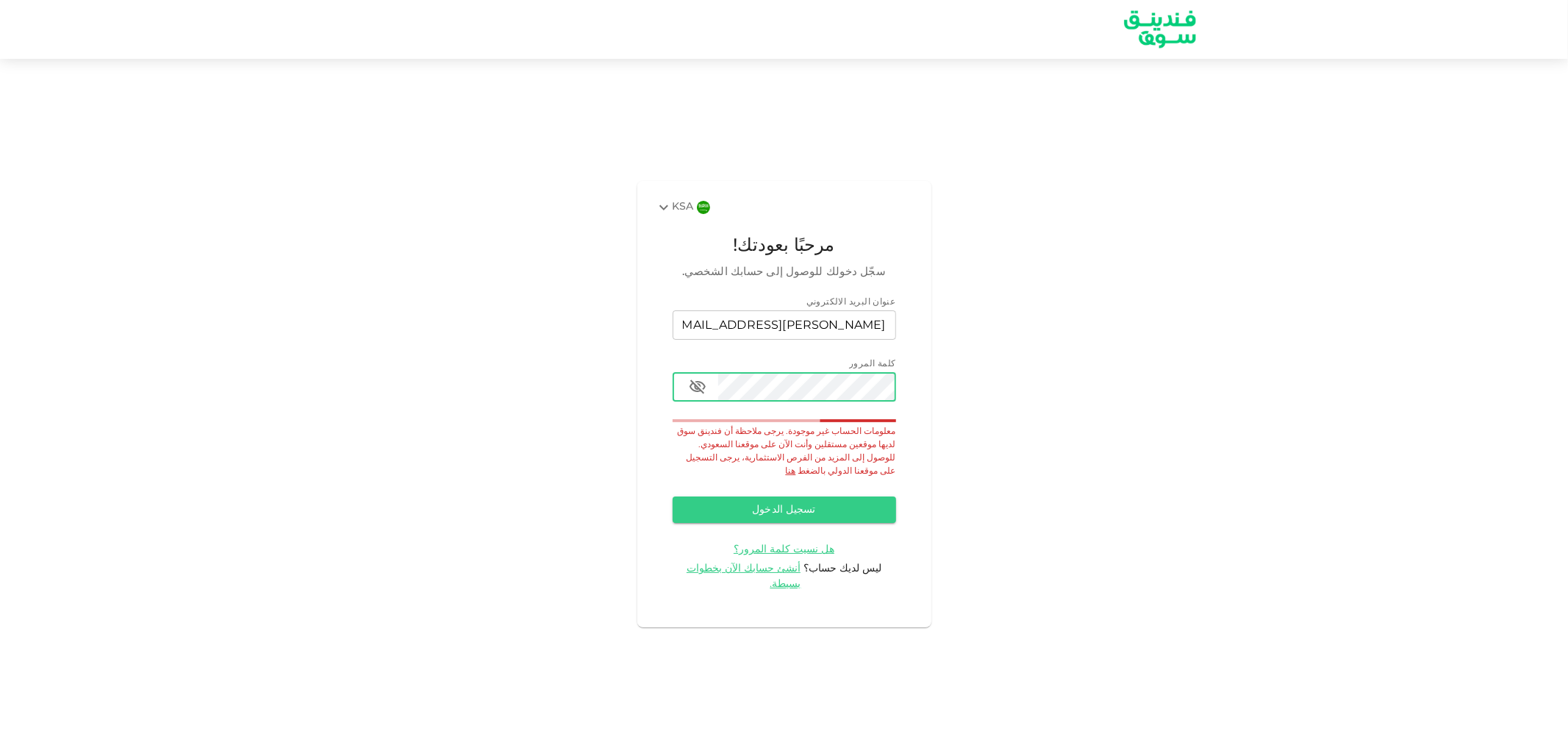
click at [699, 396] on icon "button" at bounding box center [697, 386] width 17 height 17
click at [1049, 471] on div "KSA مرحبًا بعودتك! سجّل دخولك للوصول إلى حسابك الشخصي. عنوان البريد الالكتروني …" at bounding box center [784, 403] width 1568 height 655
